Goal: Navigation & Orientation: Locate item on page

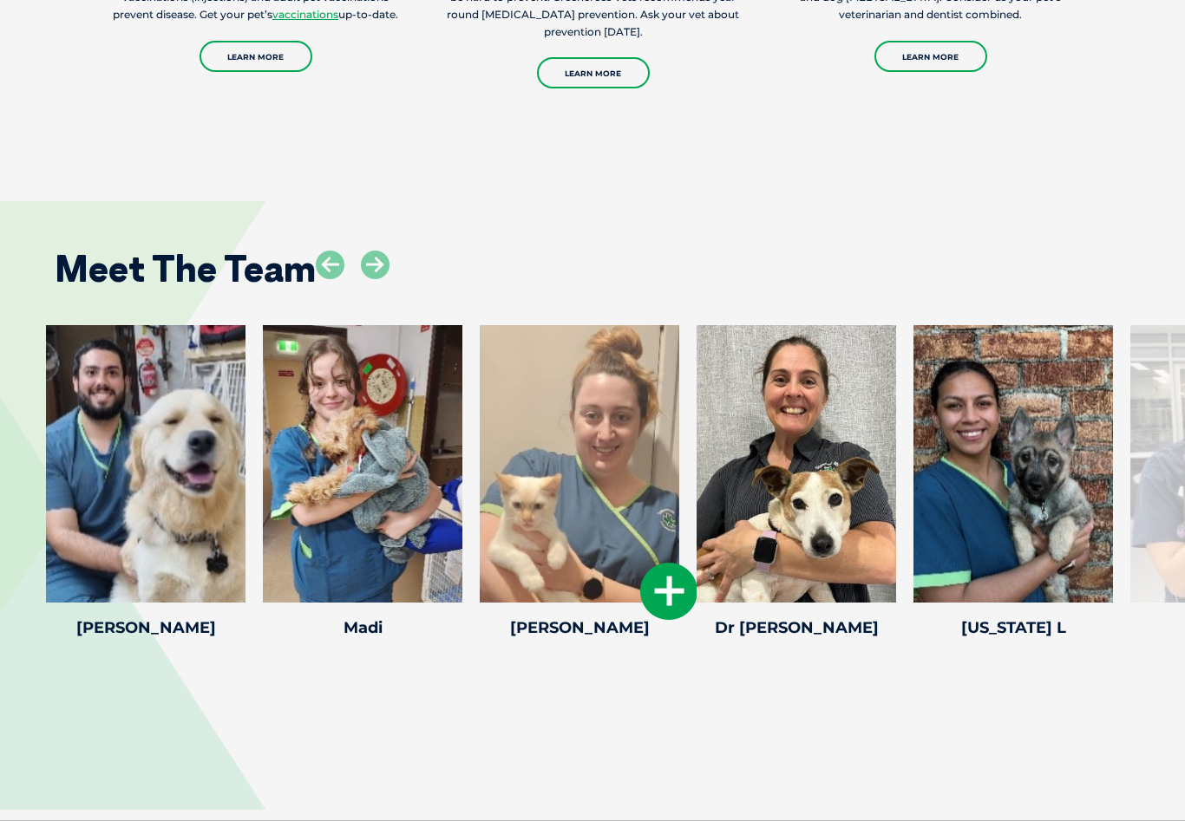
scroll to position [2305, 0]
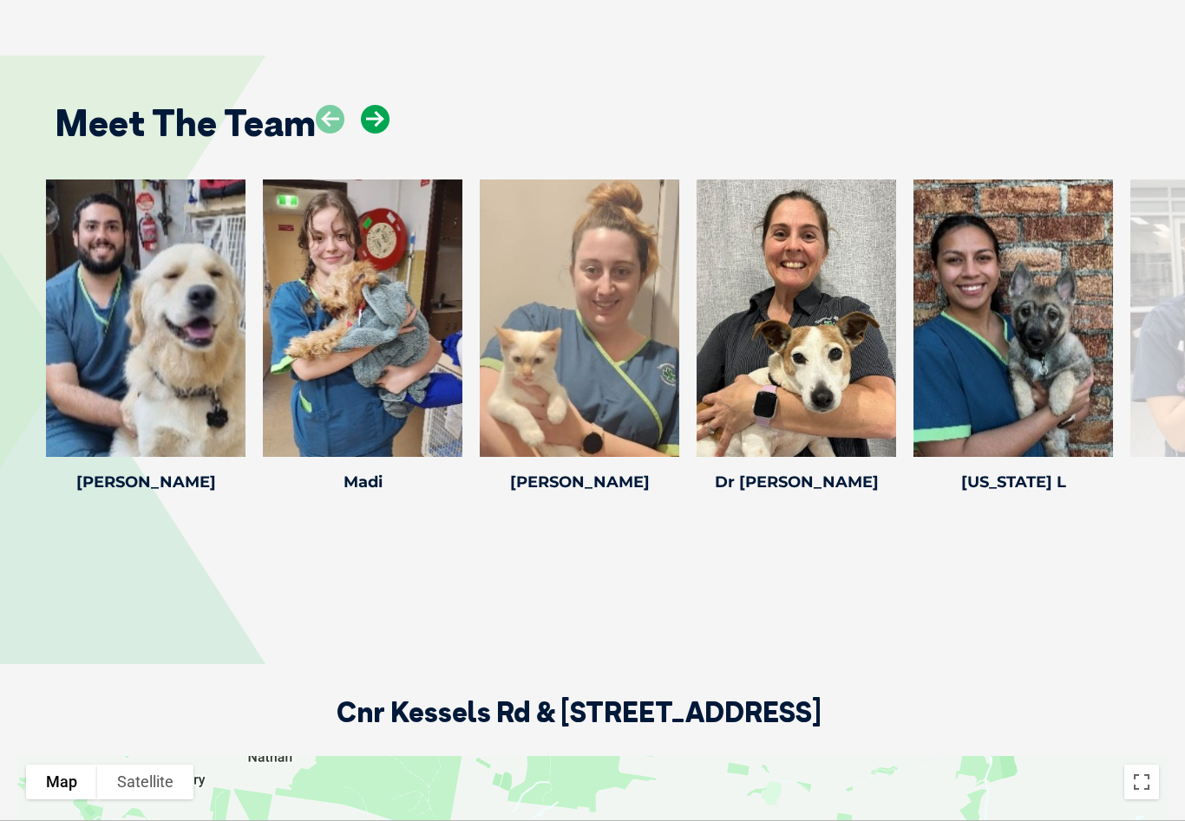
click at [379, 134] on icon at bounding box center [375, 119] width 29 height 29
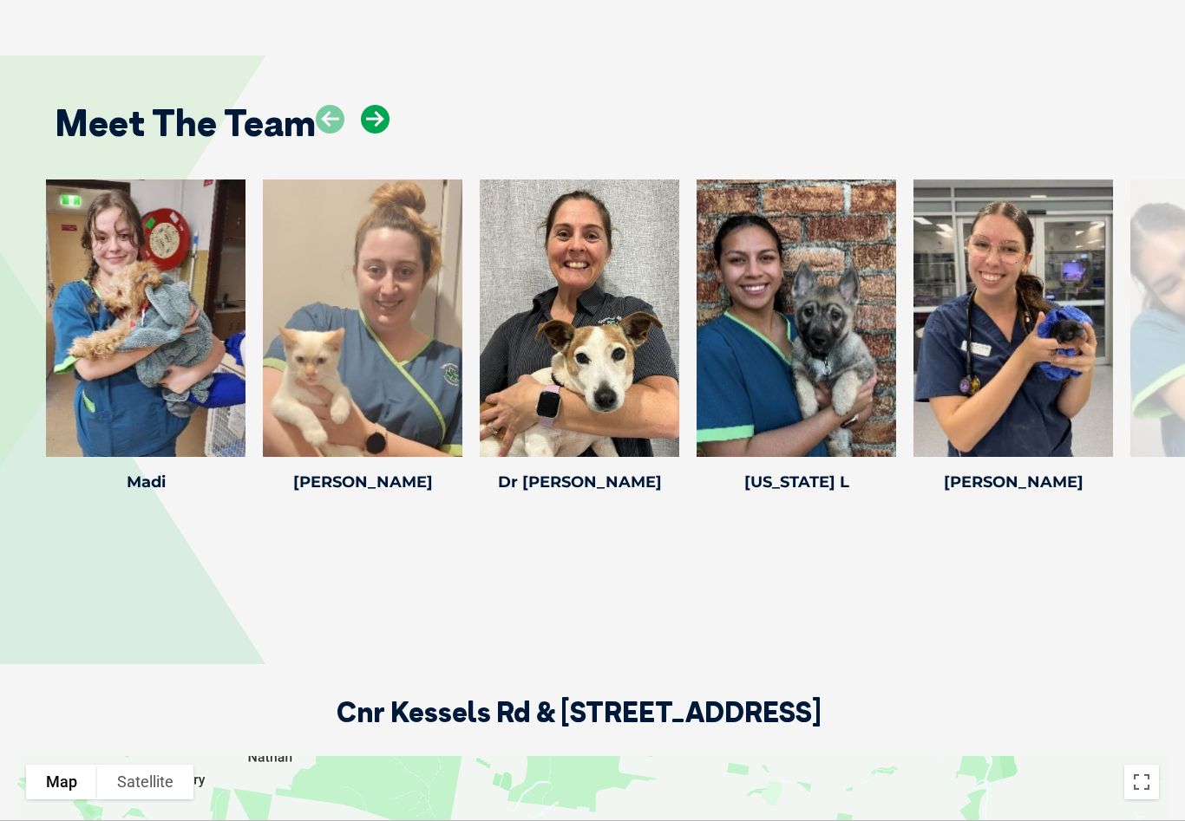
click at [379, 134] on icon at bounding box center [375, 119] width 29 height 29
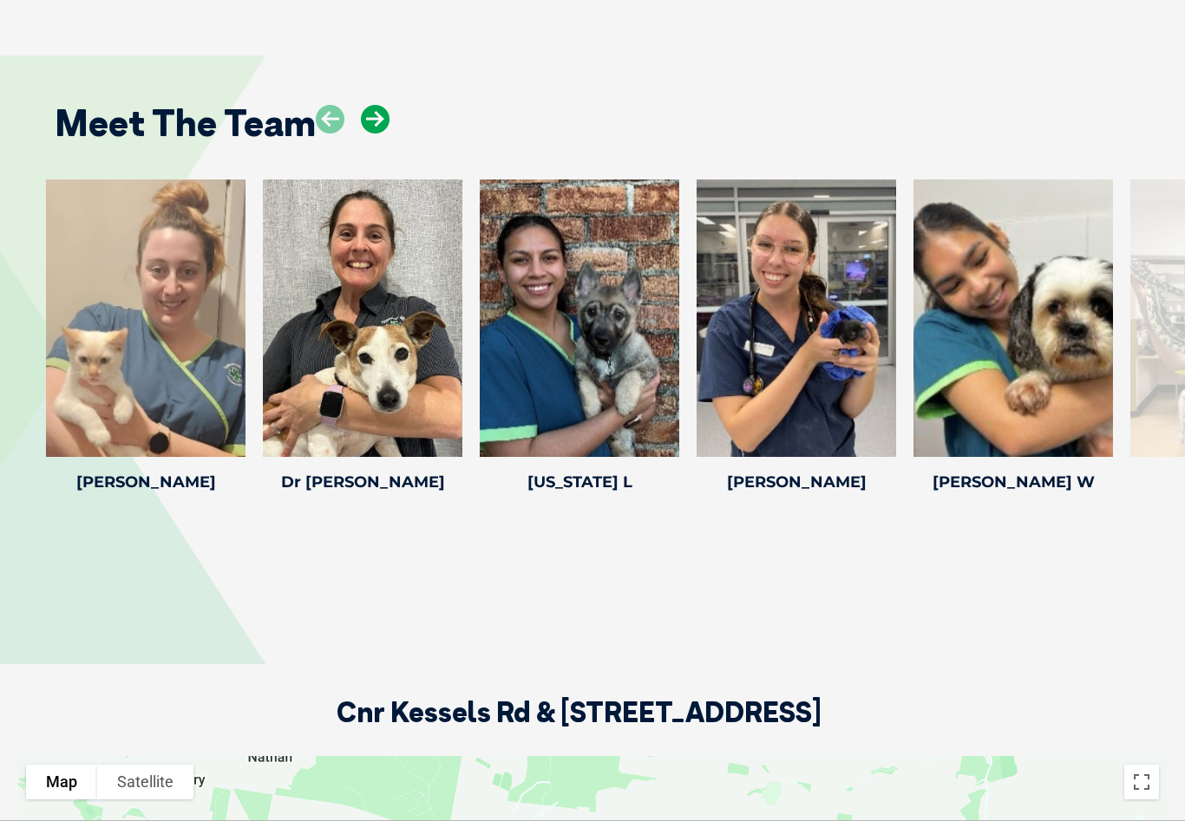
click at [379, 134] on icon at bounding box center [375, 119] width 29 height 29
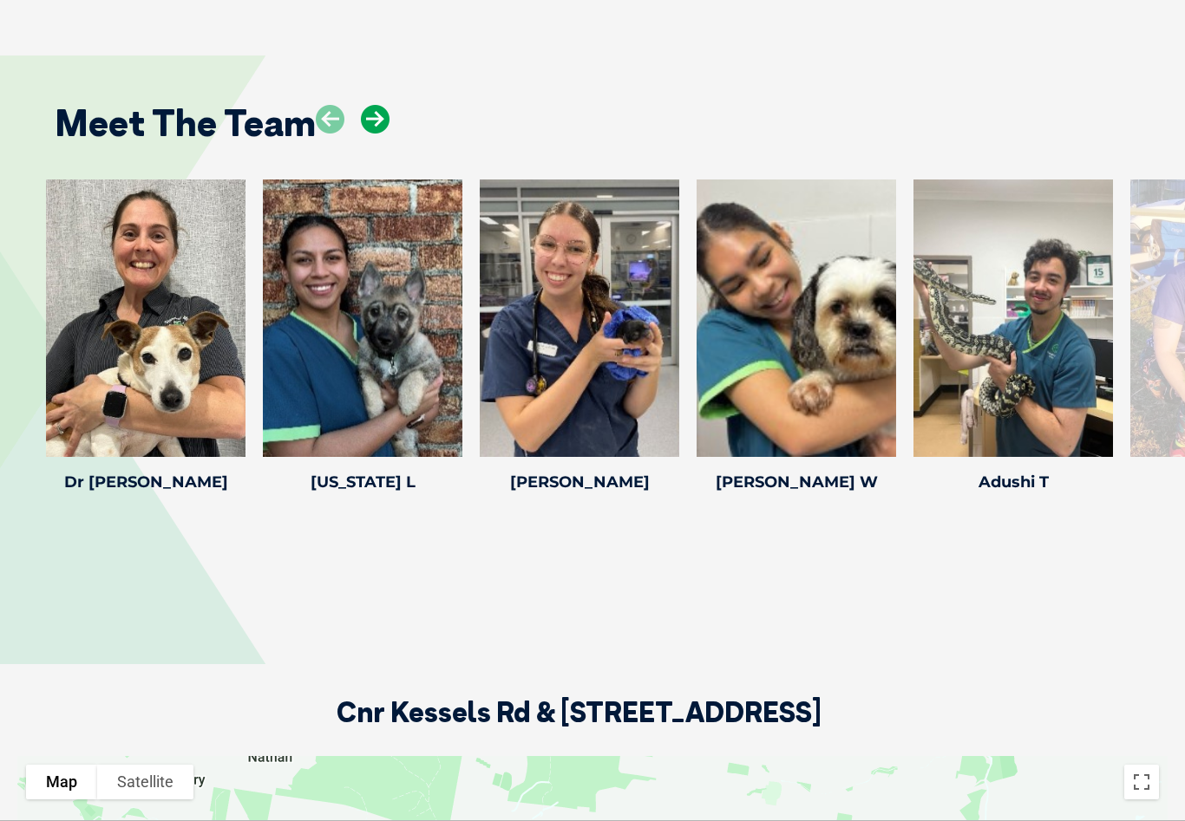
click at [374, 134] on icon at bounding box center [375, 119] width 29 height 29
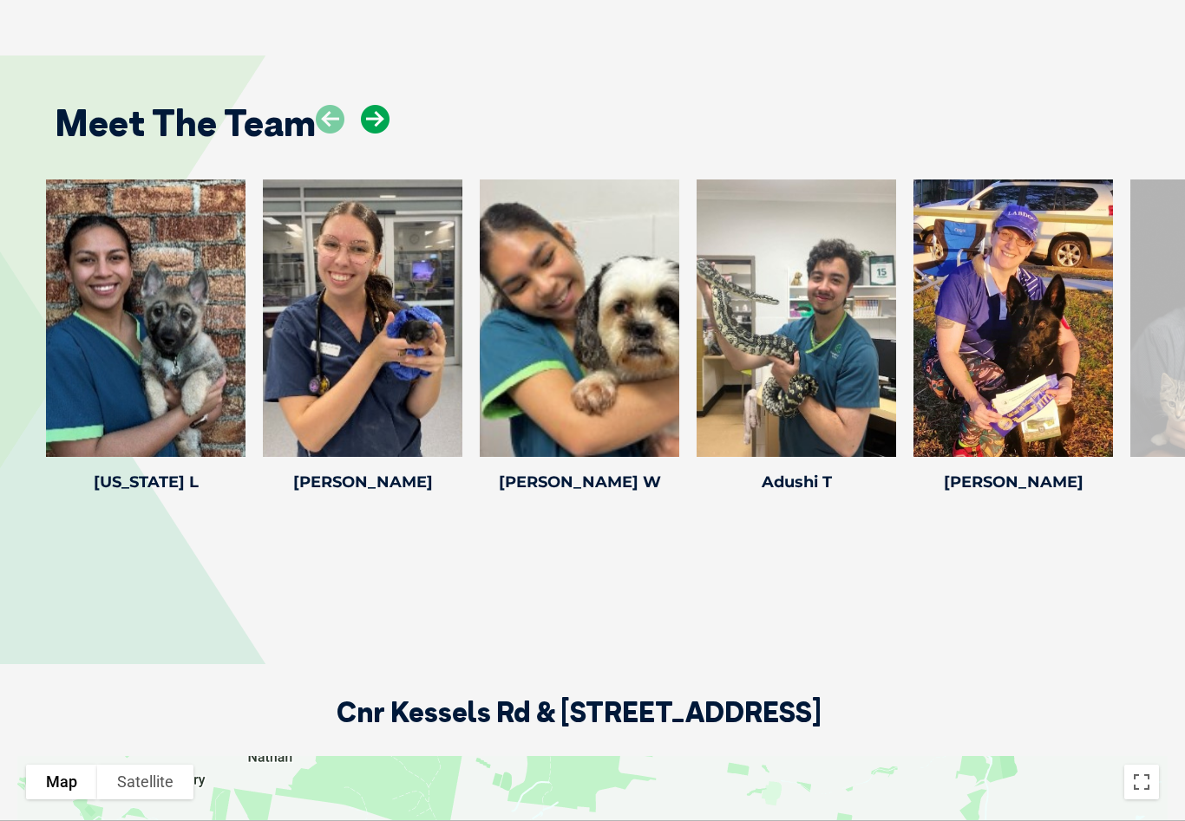
click at [374, 134] on icon at bounding box center [375, 119] width 29 height 29
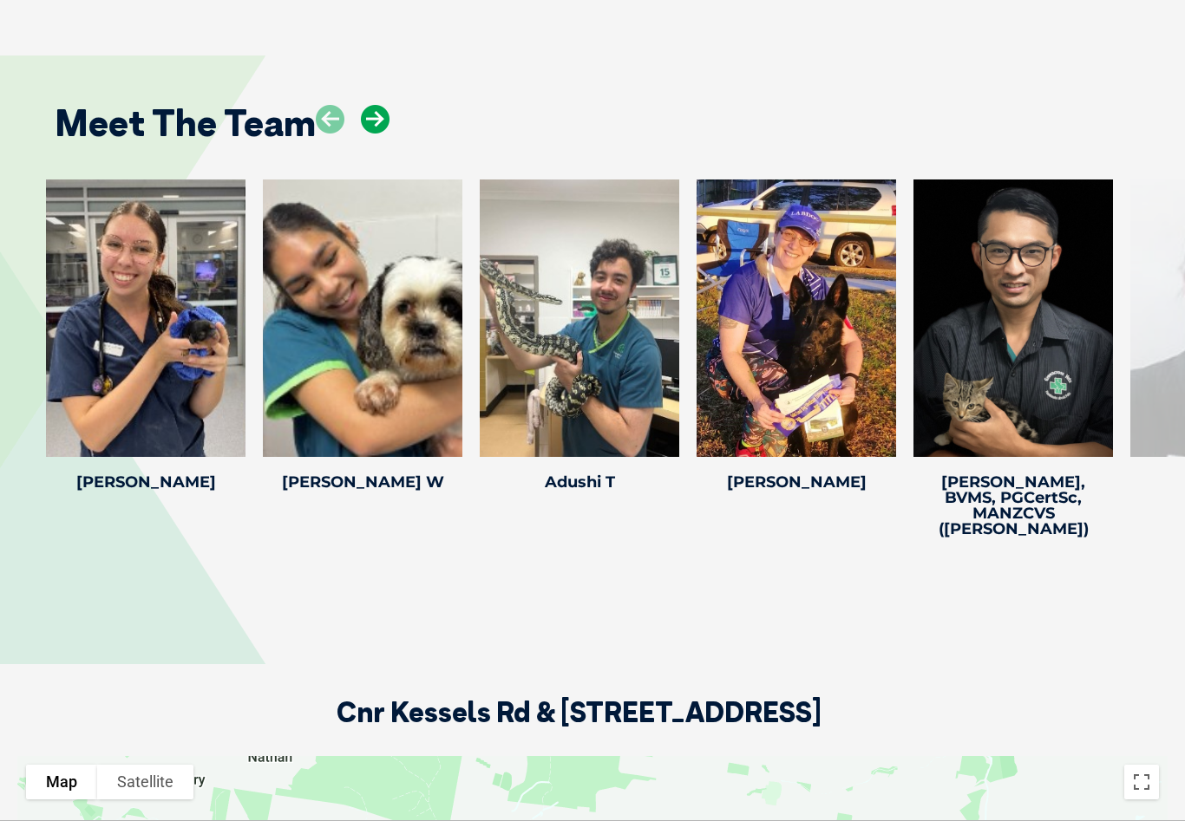
click at [376, 134] on icon at bounding box center [375, 119] width 29 height 29
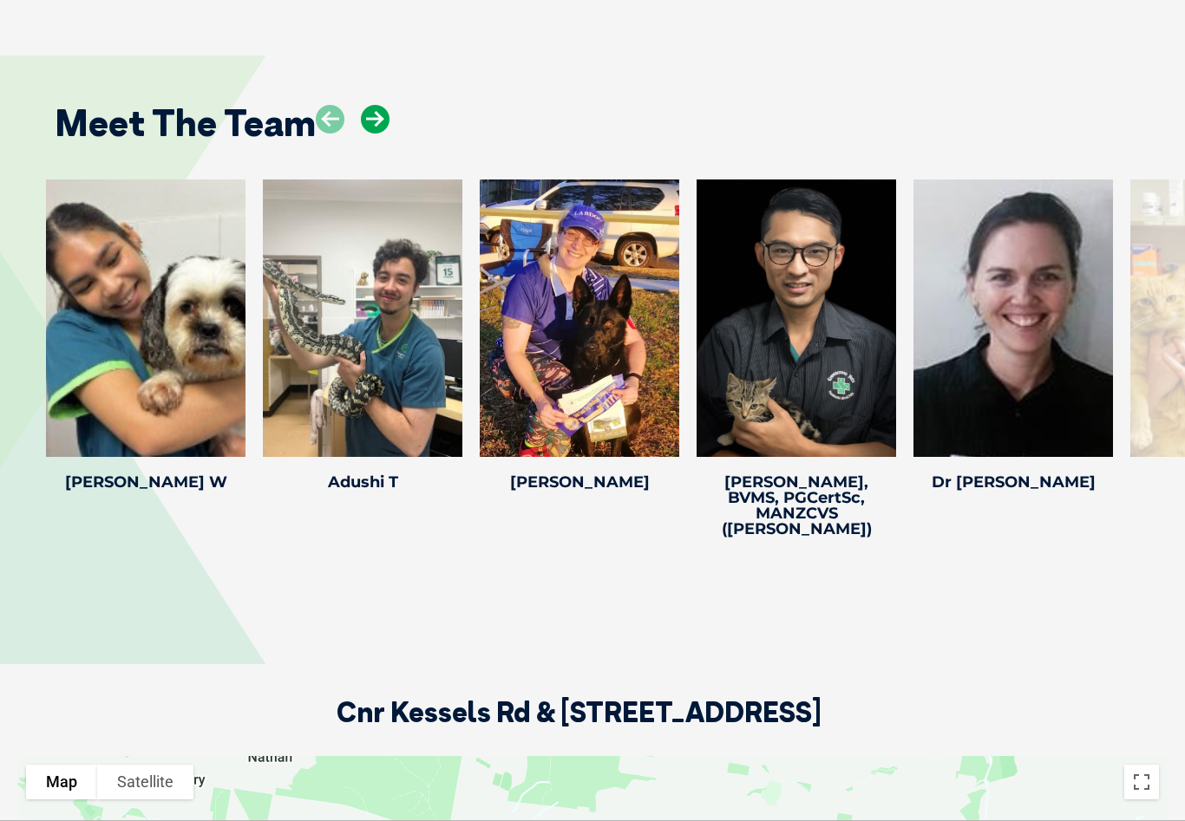
click at [374, 134] on icon at bounding box center [375, 119] width 29 height 29
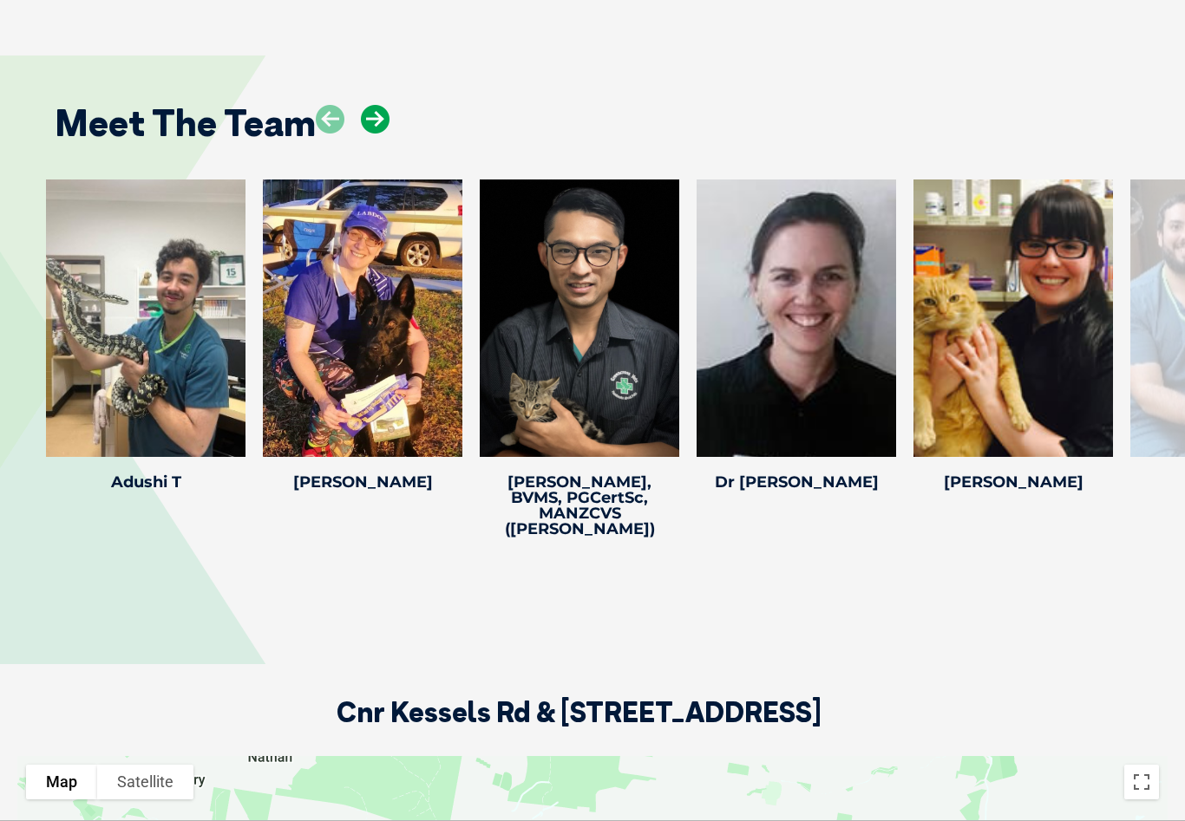
click at [375, 134] on icon at bounding box center [375, 119] width 29 height 29
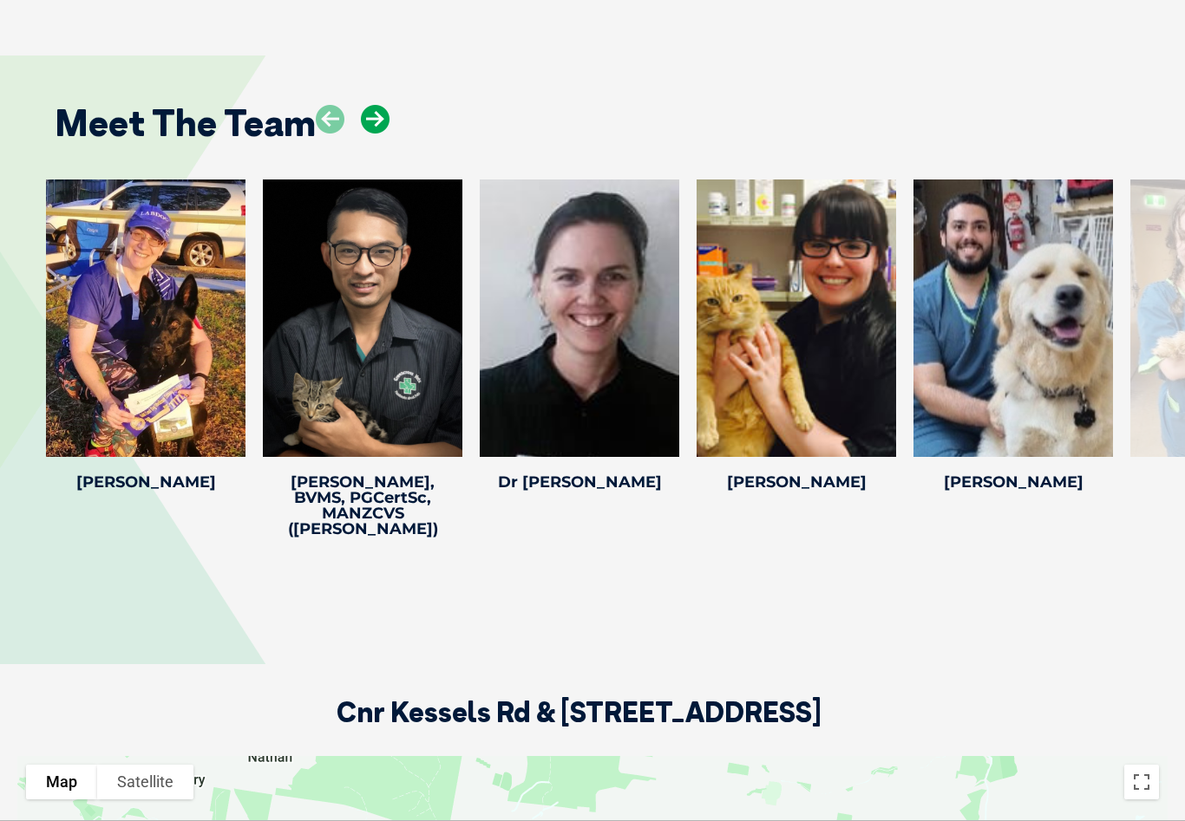
click at [369, 134] on icon at bounding box center [375, 119] width 29 height 29
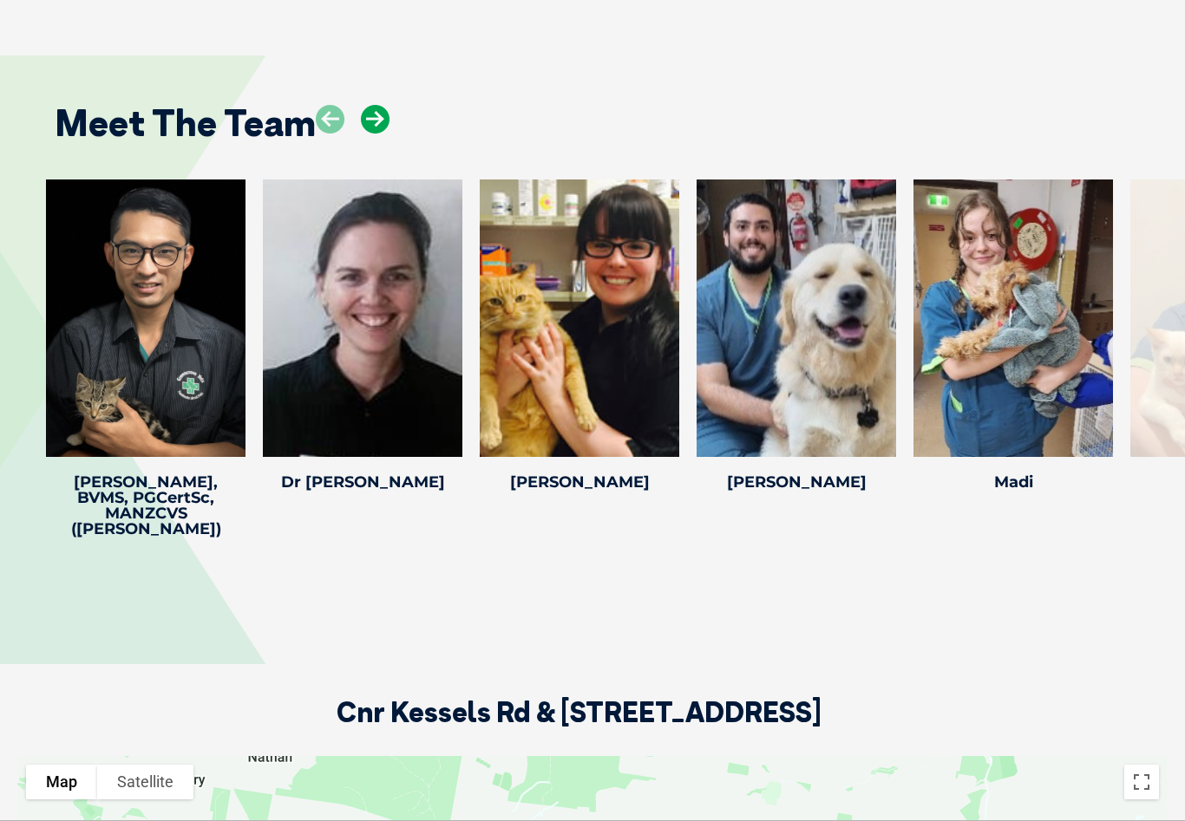
click at [379, 134] on icon at bounding box center [375, 119] width 29 height 29
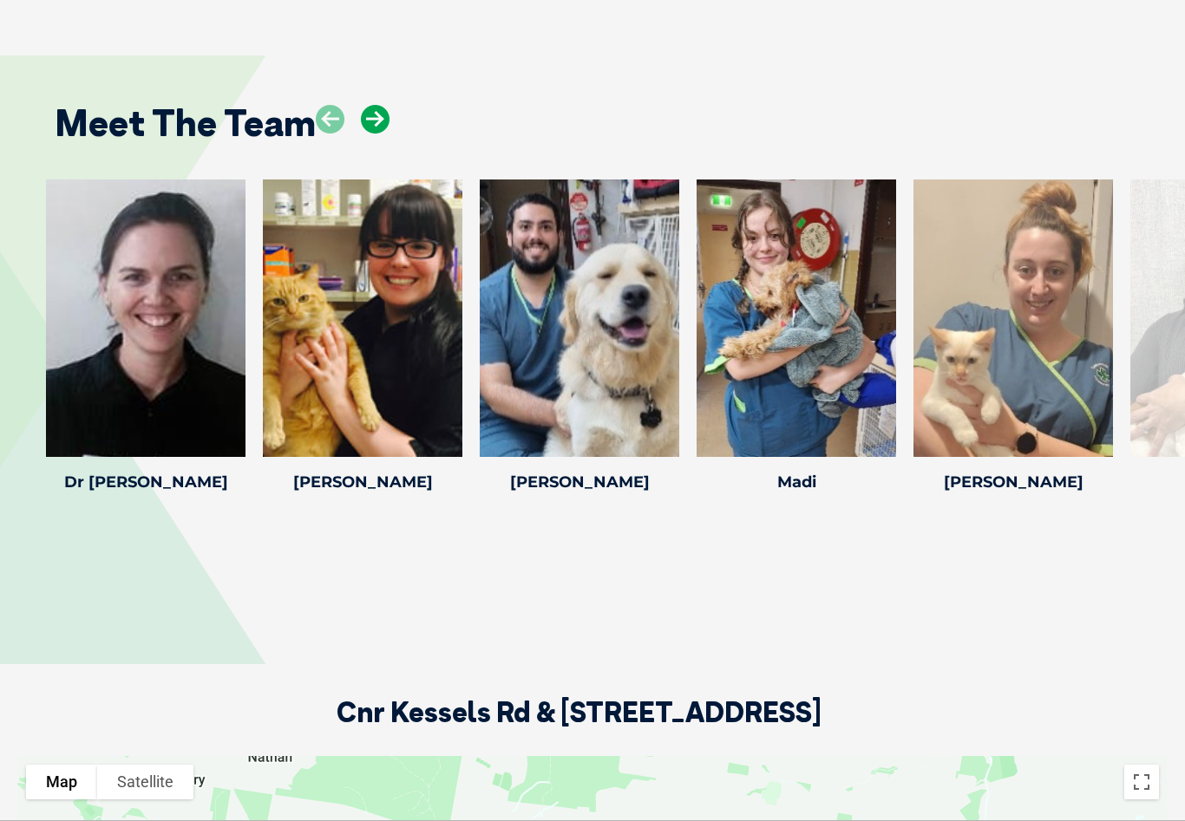
click at [376, 134] on icon at bounding box center [375, 119] width 29 height 29
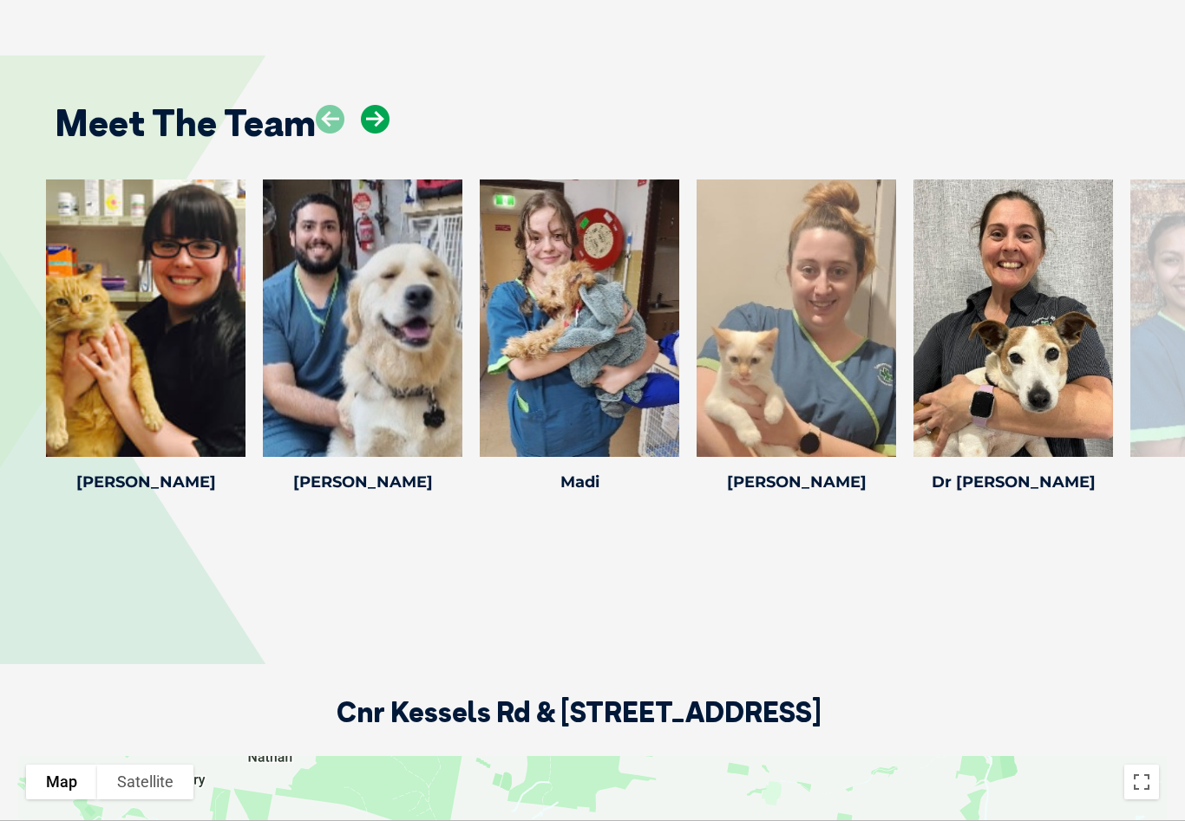
click at [376, 134] on icon at bounding box center [375, 119] width 29 height 29
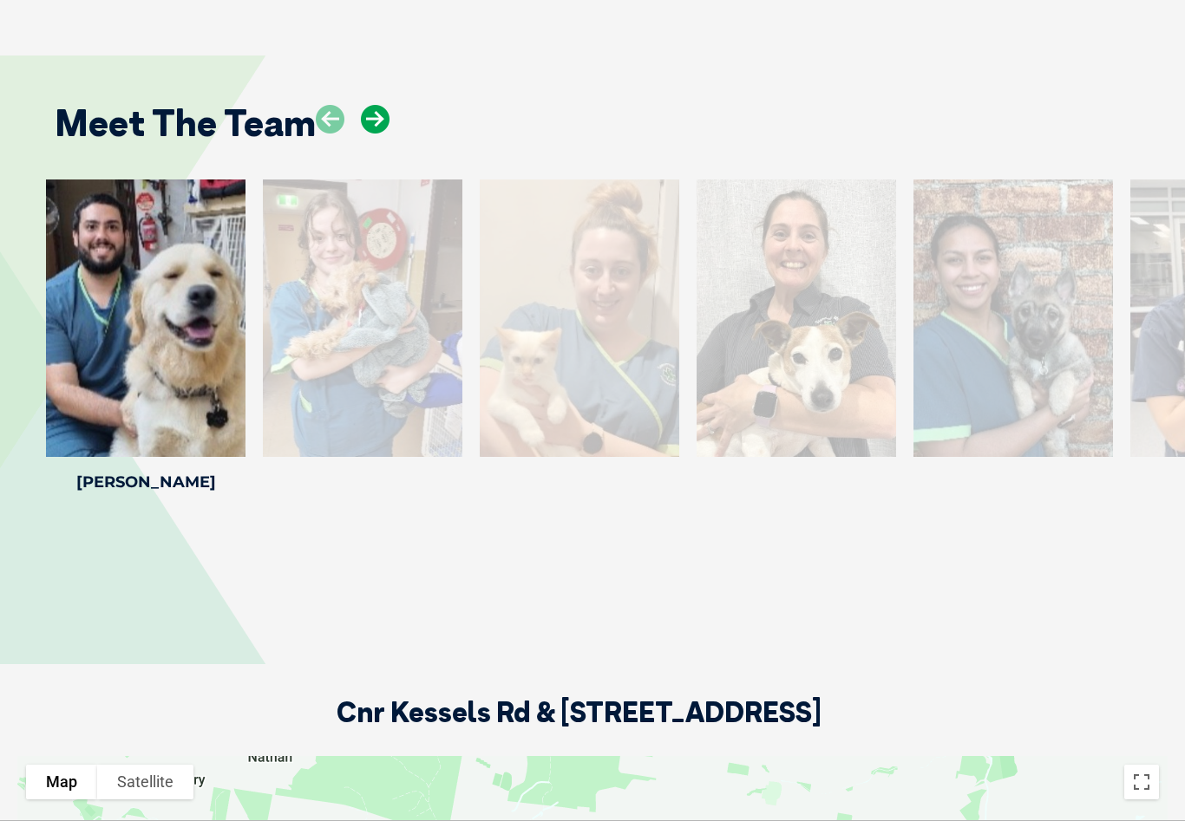
click at [375, 134] on icon at bounding box center [375, 119] width 29 height 29
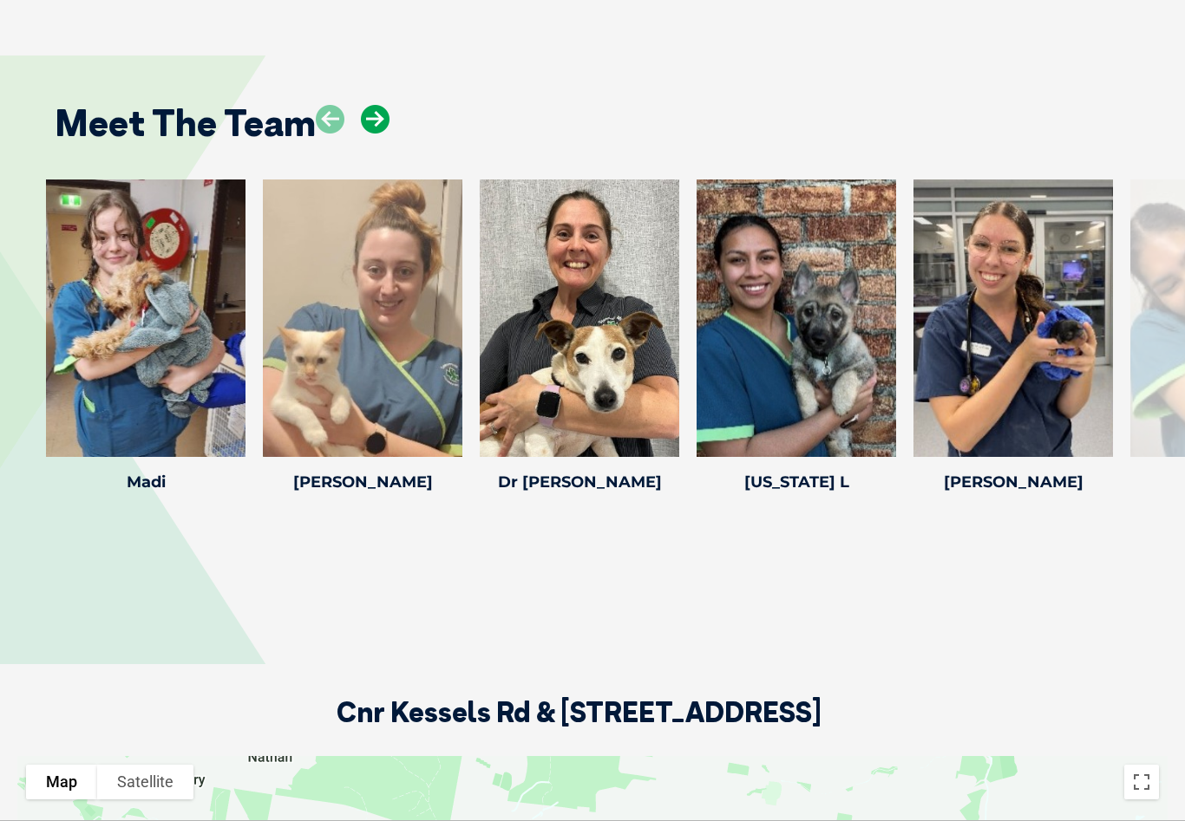
click at [375, 134] on icon at bounding box center [375, 119] width 29 height 29
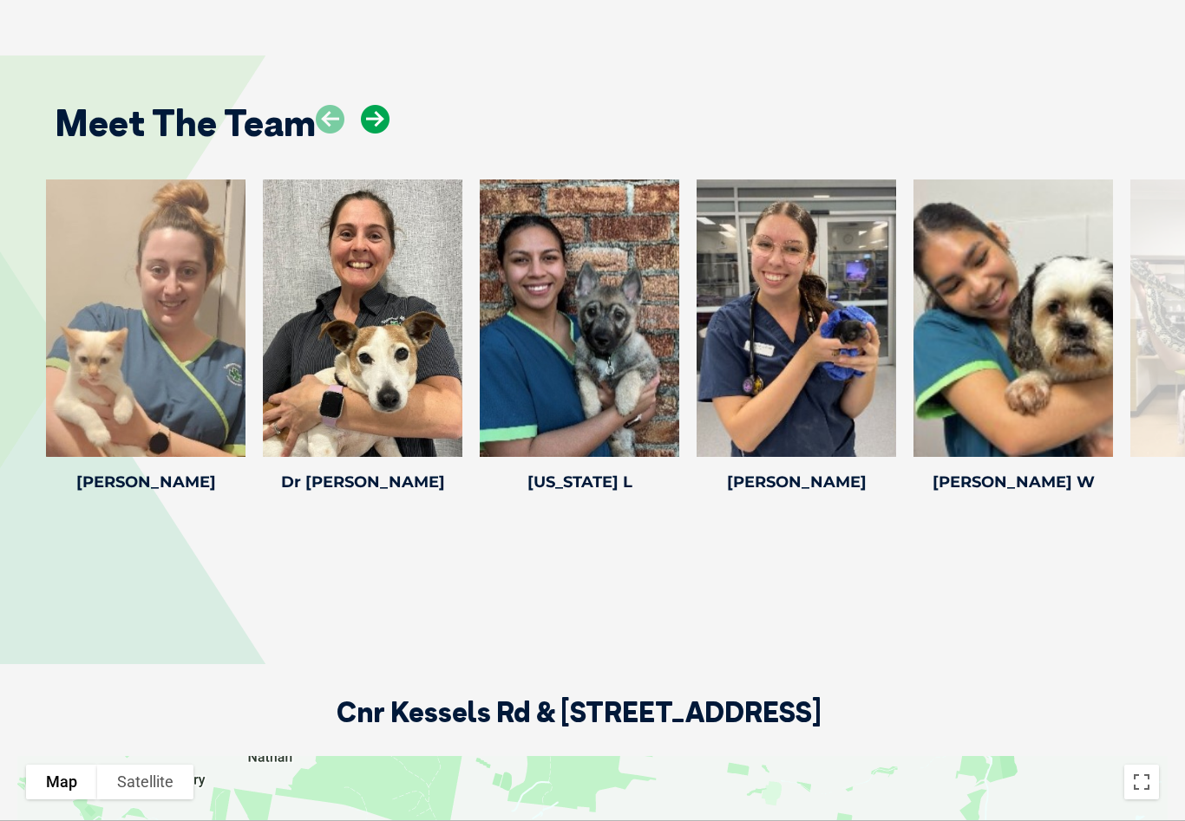
click at [375, 134] on icon at bounding box center [375, 119] width 29 height 29
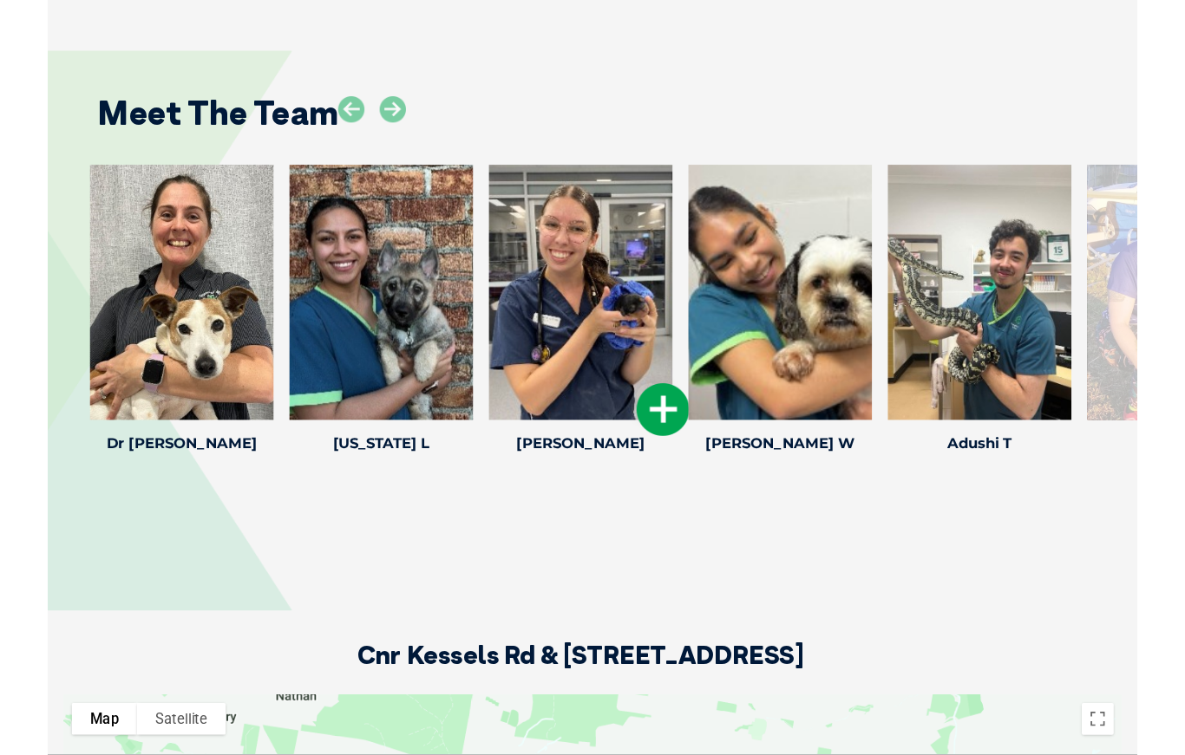
scroll to position [2371, 0]
